Goal: Task Accomplishment & Management: Manage account settings

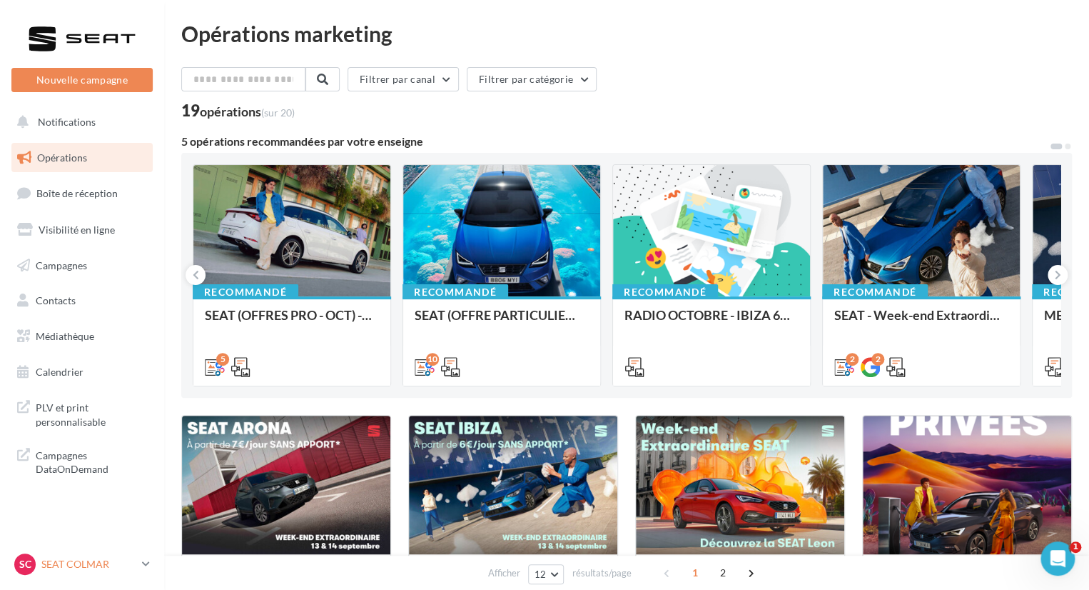
click at [63, 562] on p "SEAT COLMAR" at bounding box center [88, 564] width 95 height 14
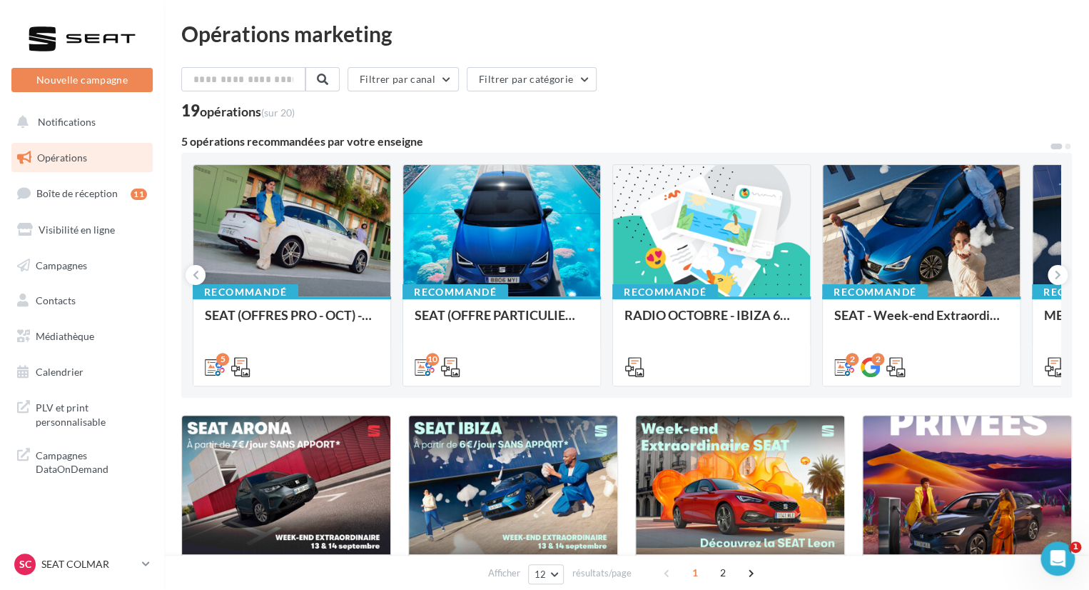
drag, startPoint x: 54, startPoint y: 560, endPoint x: 73, endPoint y: 549, distance: 21.8
click at [54, 560] on p "SEAT COLMAR" at bounding box center [88, 564] width 95 height 14
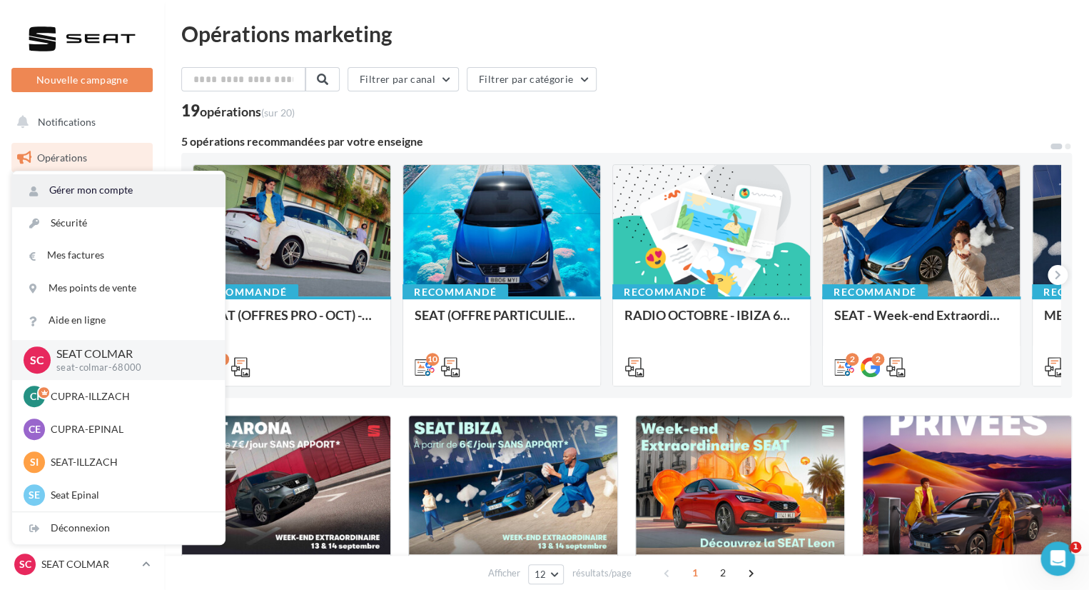
click at [97, 186] on link "Gérer mon compte" at bounding box center [118, 190] width 213 height 32
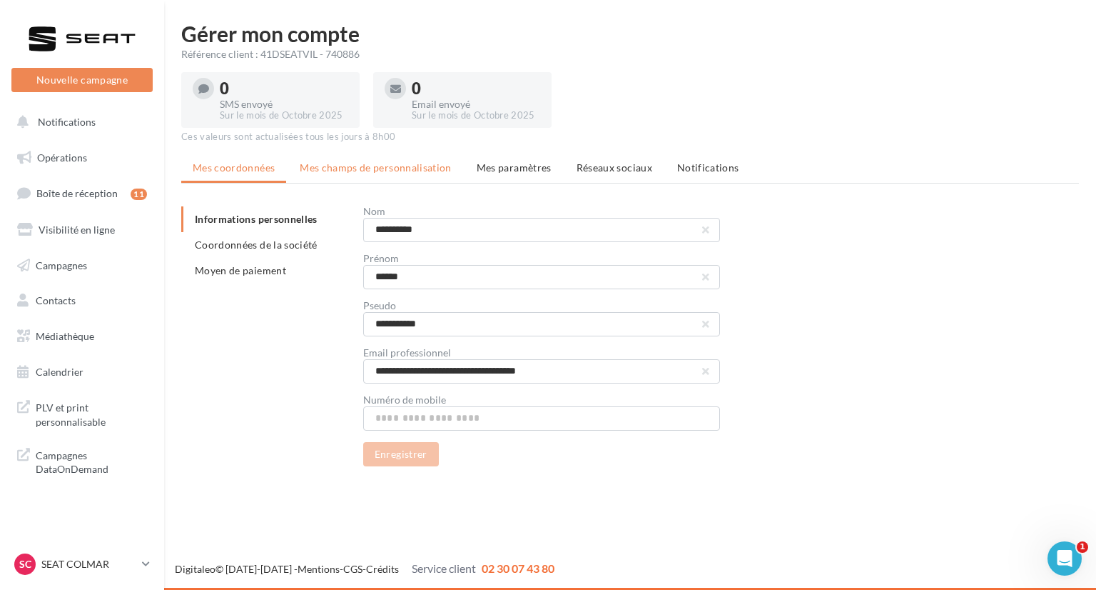
click at [371, 175] on li "Mes champs de personnalisation" at bounding box center [375, 168] width 175 height 26
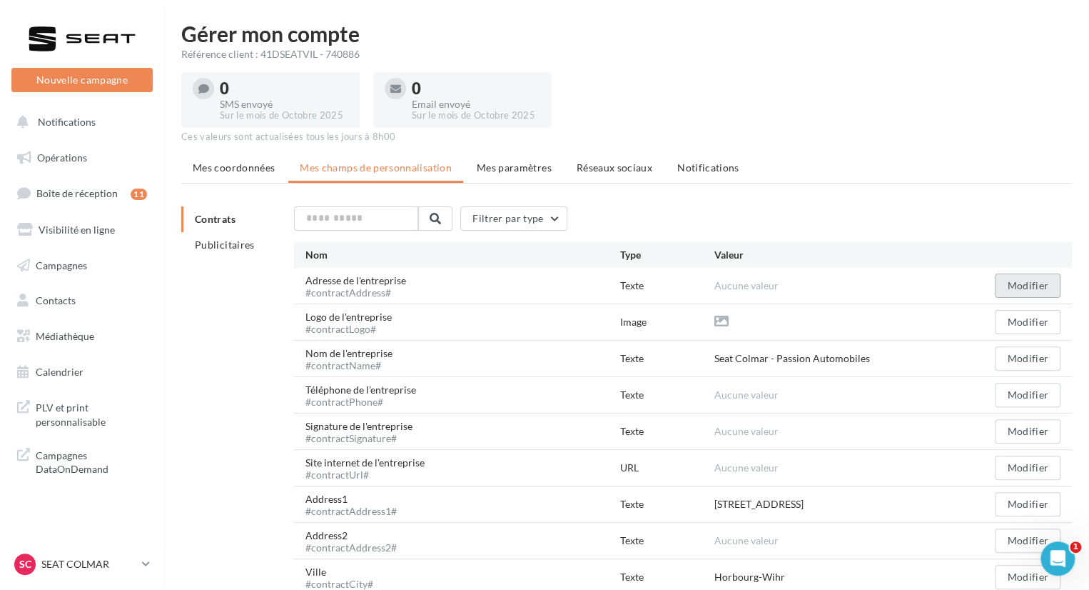
click at [1010, 278] on button "Modifier" at bounding box center [1028, 285] width 66 height 24
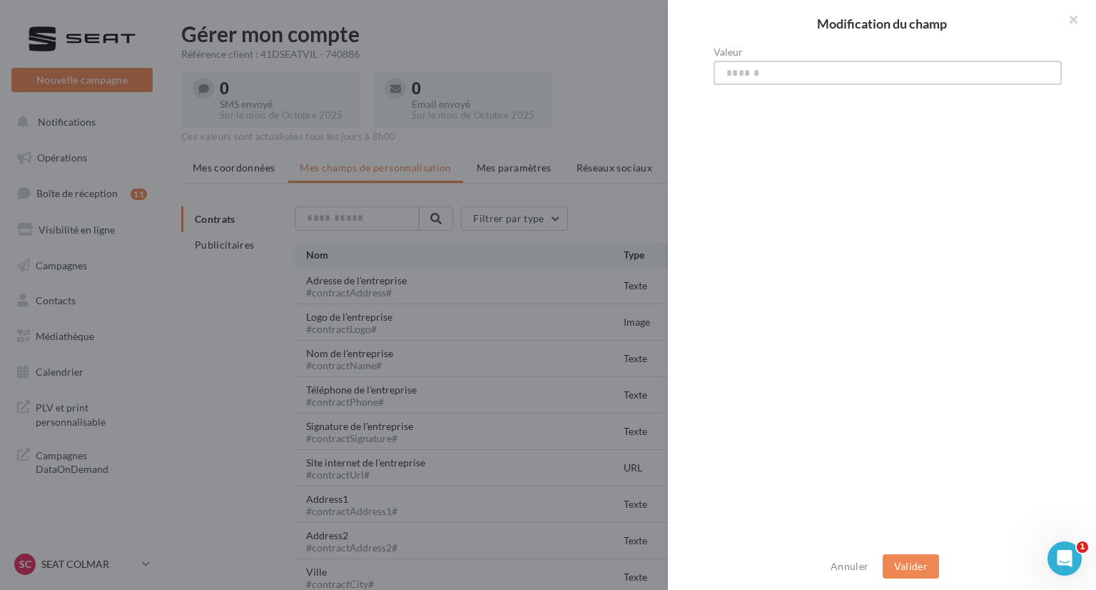
click at [811, 78] on input "Valeur" at bounding box center [888, 73] width 348 height 24
type input "**********"
drag, startPoint x: 903, startPoint y: 574, endPoint x: 876, endPoint y: 490, distance: 88.3
click at [905, 572] on button "Valider" at bounding box center [911, 566] width 56 height 24
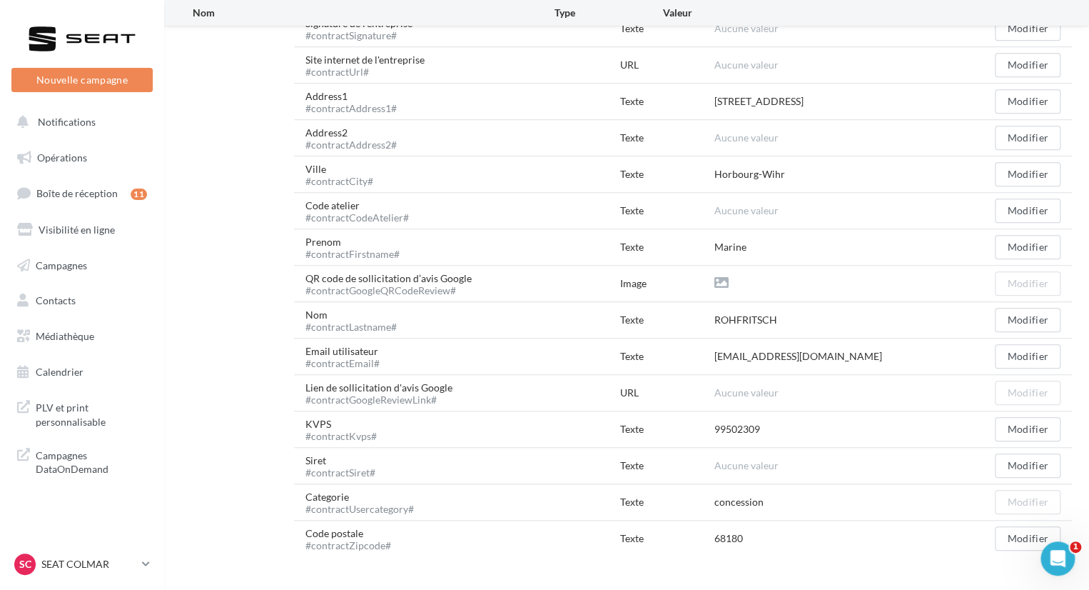
scroll to position [428, 0]
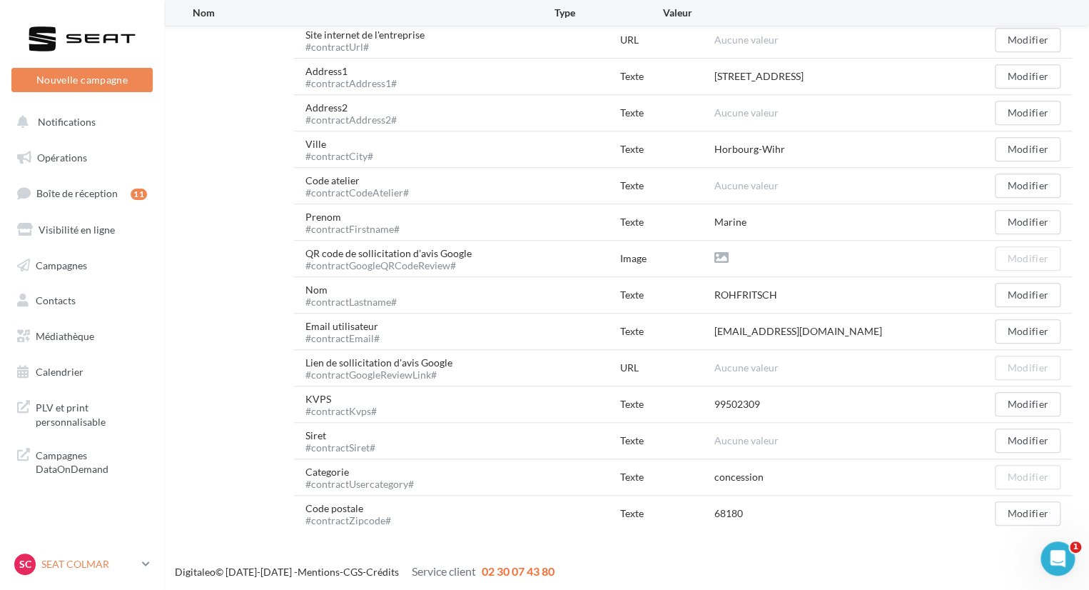
click at [65, 566] on p "SEAT COLMAR" at bounding box center [88, 564] width 95 height 14
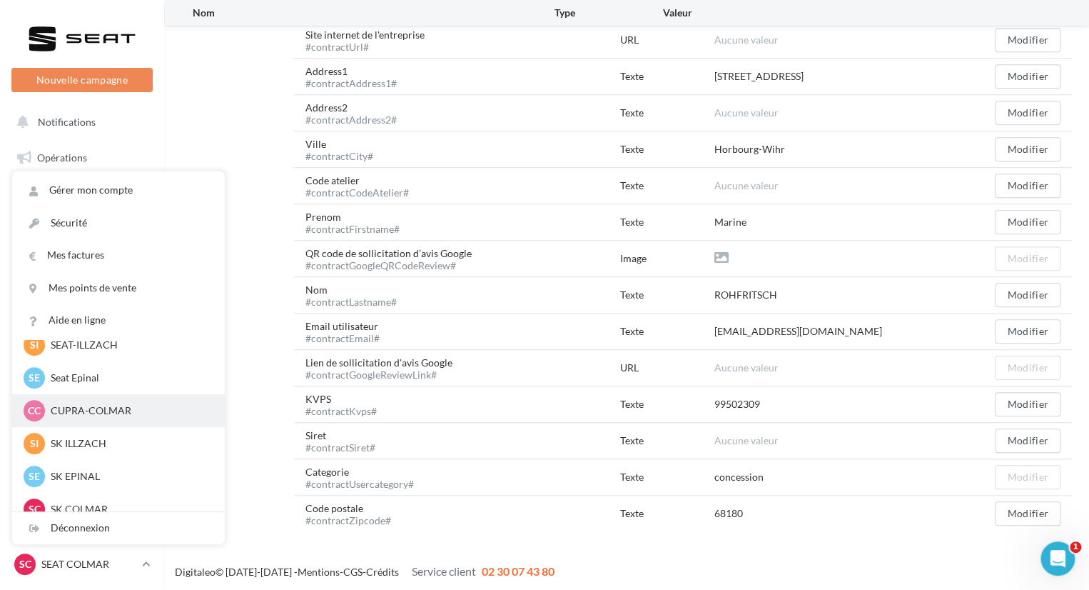
scroll to position [143, 0]
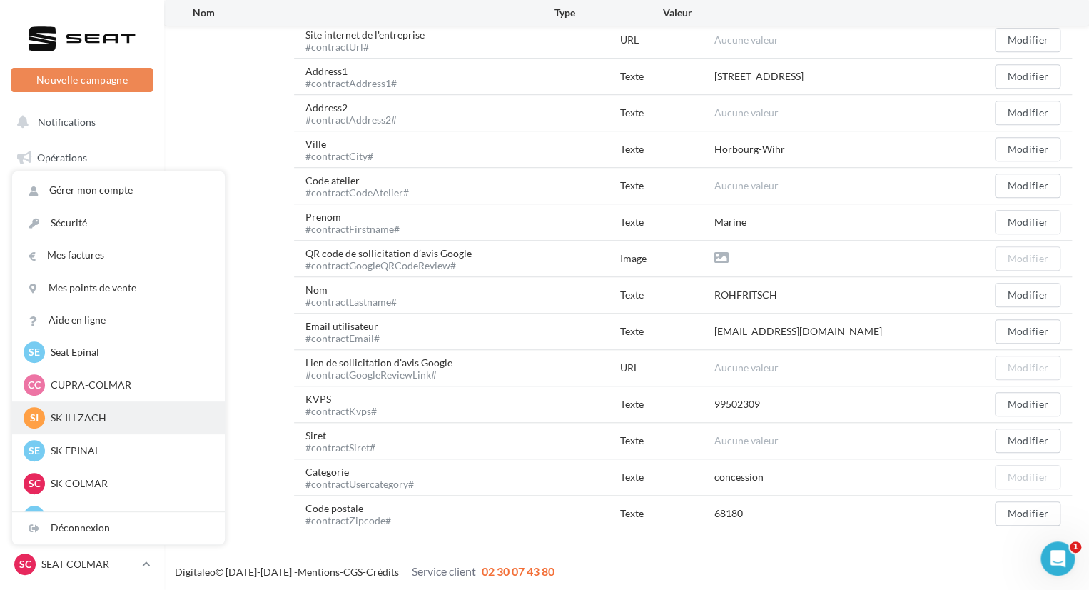
click at [81, 423] on p "SK ILLZACH" at bounding box center [129, 417] width 157 height 14
